Goal: Transaction & Acquisition: Purchase product/service

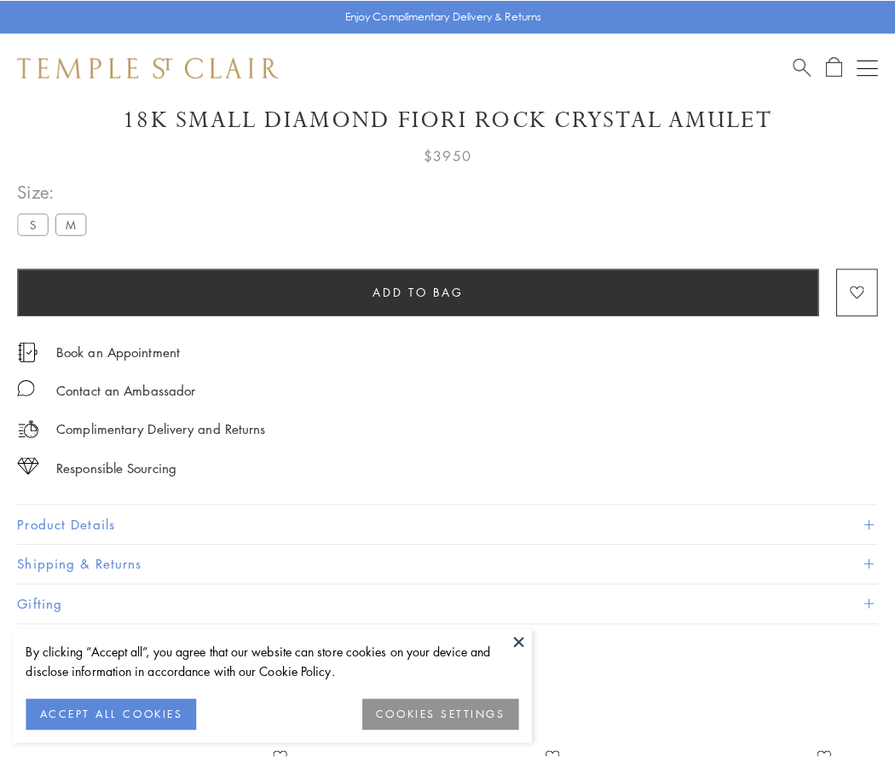
scroll to position [60, 0]
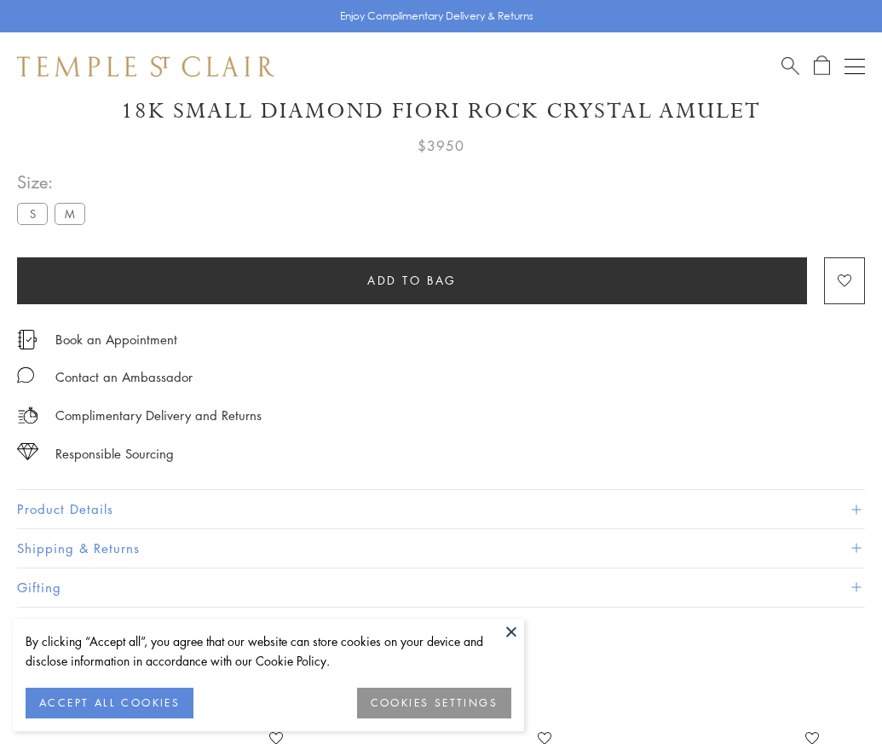
click at [412, 280] on span "Add to bag" at bounding box center [412, 280] width 90 height 19
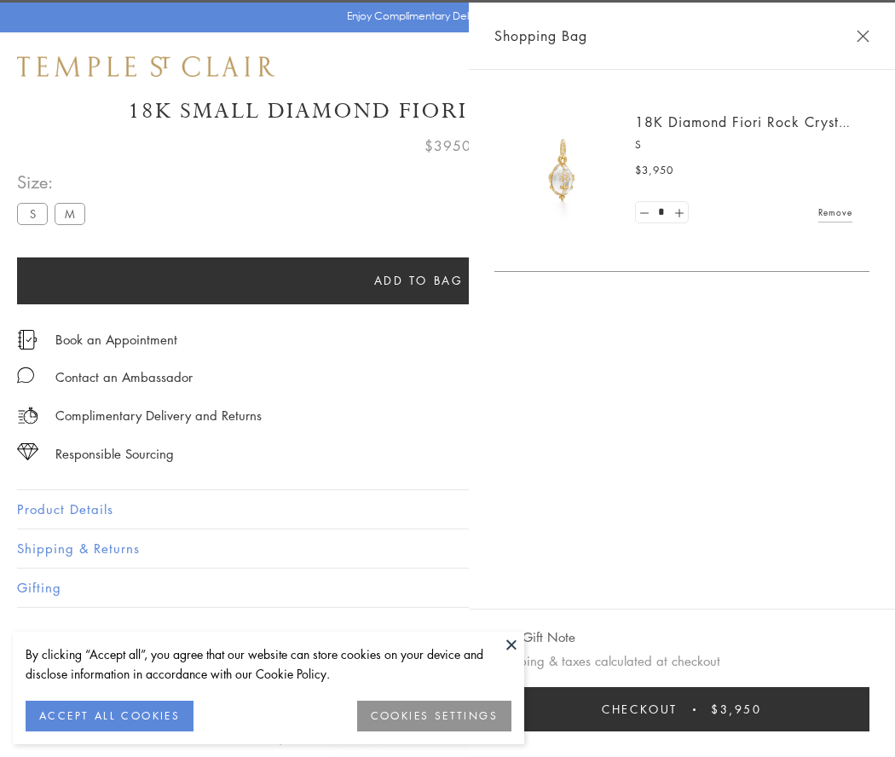
click at [870, 709] on button "Checkout $3,950" at bounding box center [681, 709] width 375 height 44
